Goal: Task Accomplishment & Management: Use online tool/utility

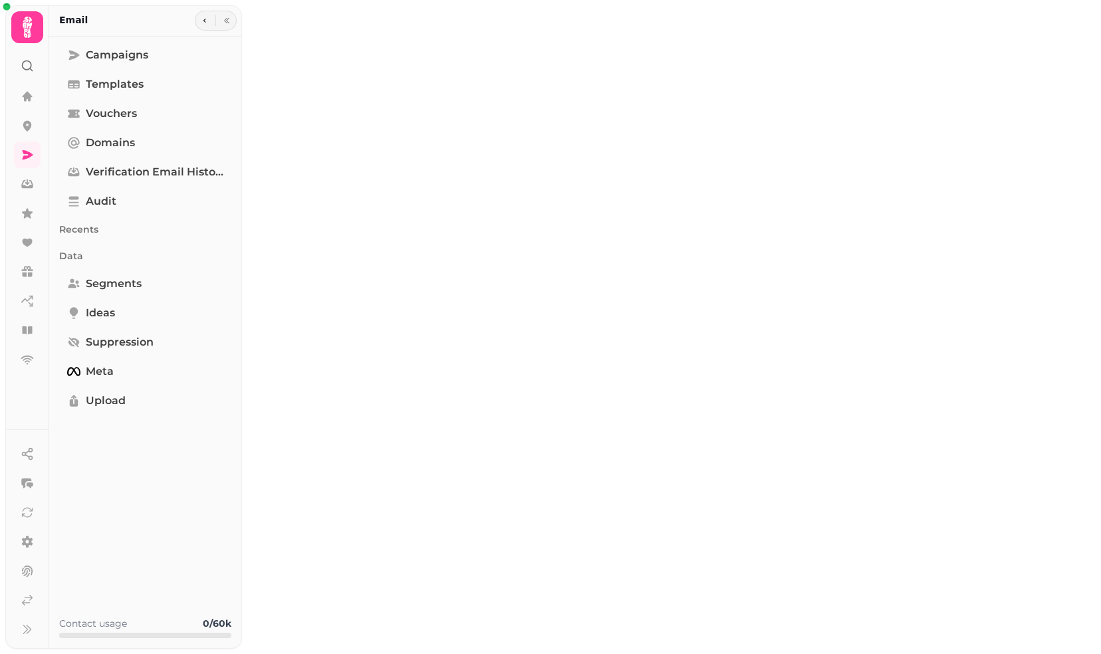
type input "******"
